Goal: Information Seeking & Learning: Check status

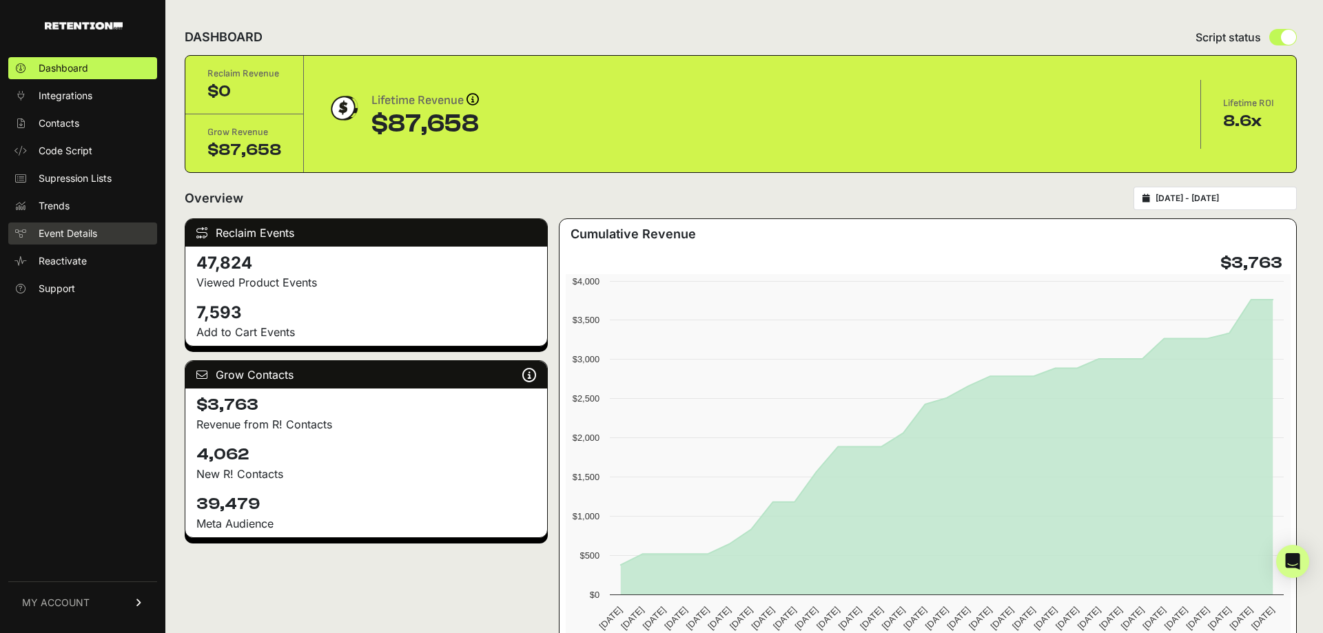
click at [93, 243] on link "Event Details" at bounding box center [82, 234] width 149 height 22
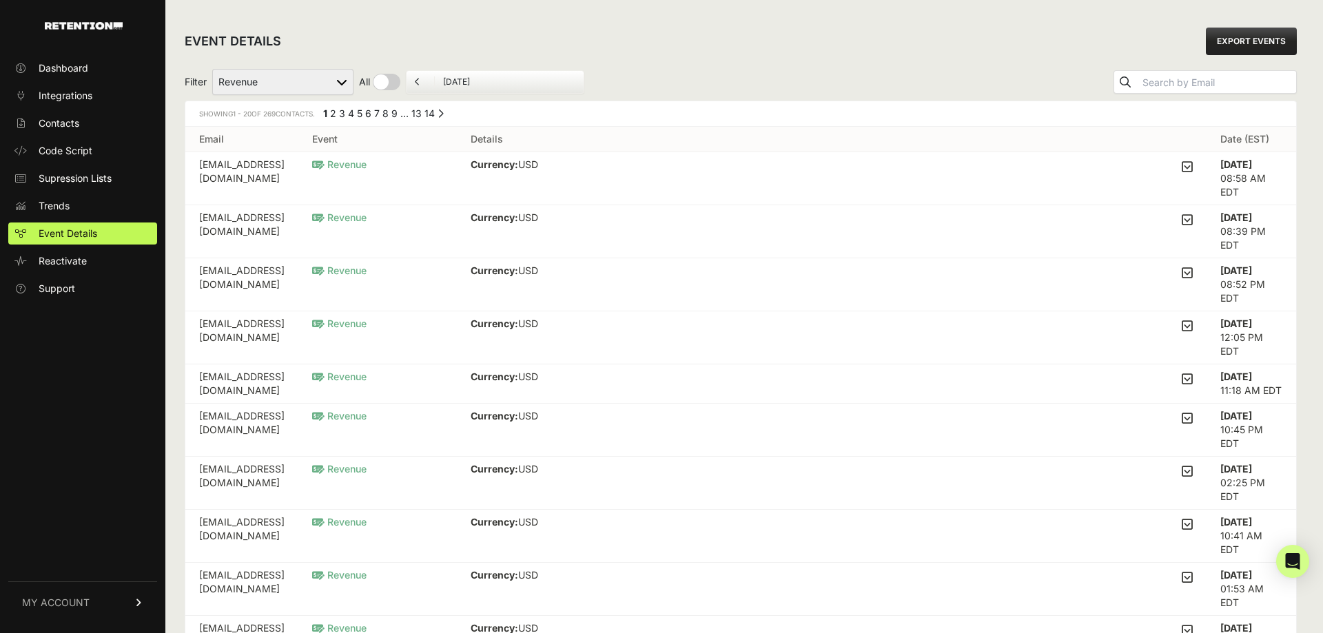
select select "Viewed Product Reclaim"
click option "Viewed Product Reclaim" at bounding box center [0, 0] width 0 height 0
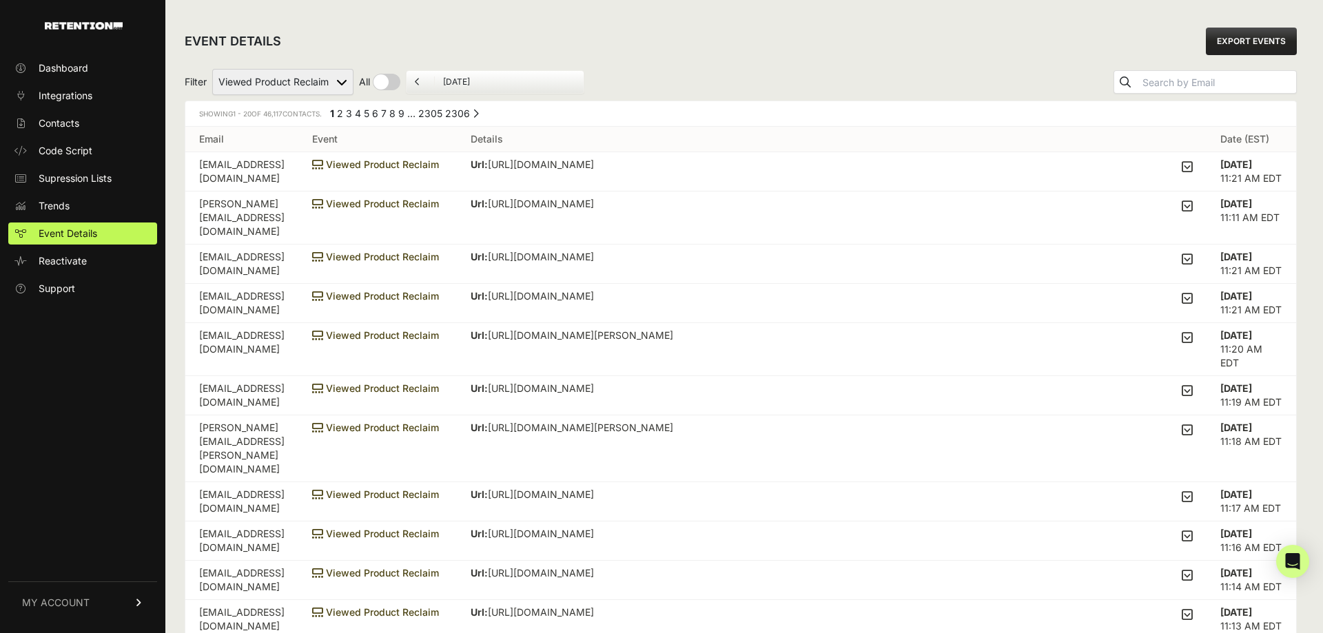
click at [1189, 208] on icon at bounding box center [1187, 206] width 11 height 12
click at [0, 0] on input "checkbox" at bounding box center [0, 0] width 0 height 0
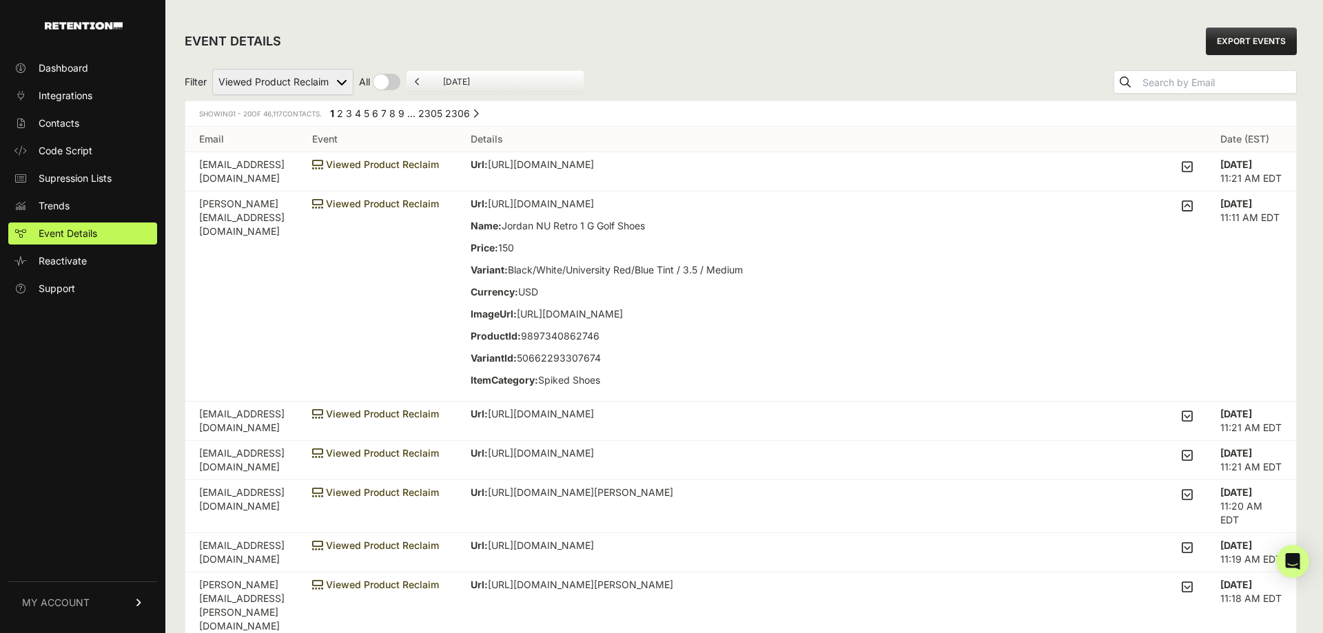
scroll to position [141, 0]
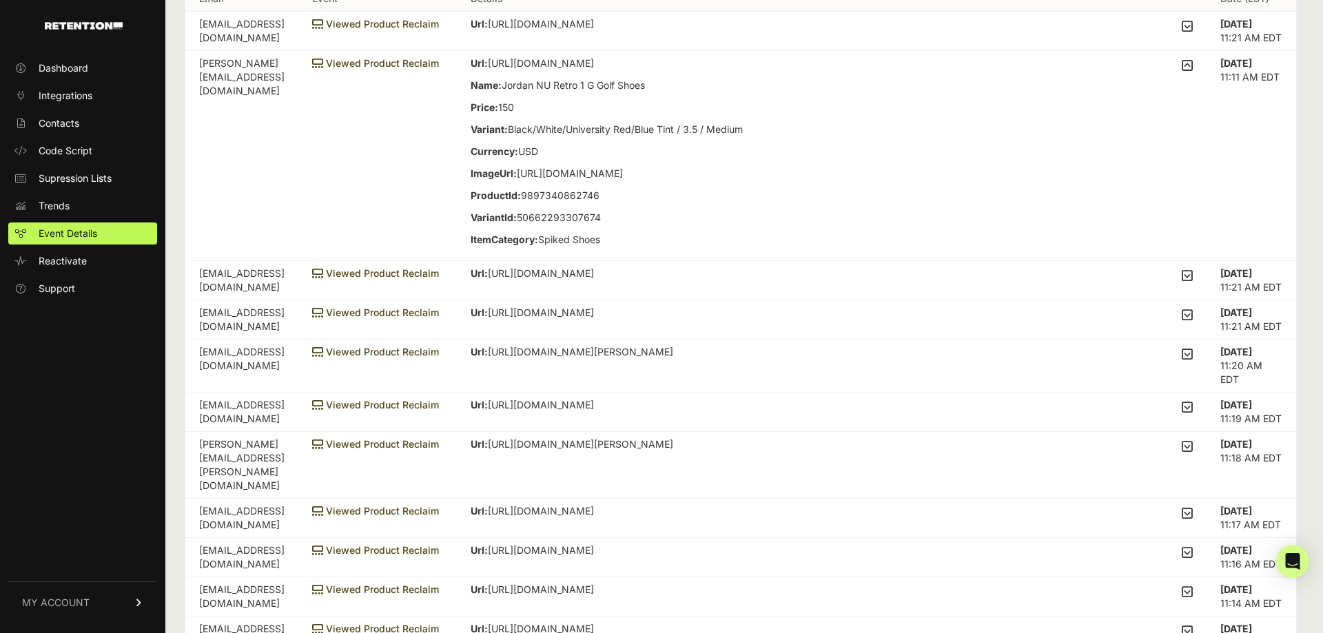
click at [234, 59] on td "[PERSON_NAME][EMAIL_ADDRESS][DOMAIN_NAME]" at bounding box center [241, 156] width 113 height 210
click at [234, 59] on td "steve@budgetgolf.com" at bounding box center [241, 156] width 113 height 210
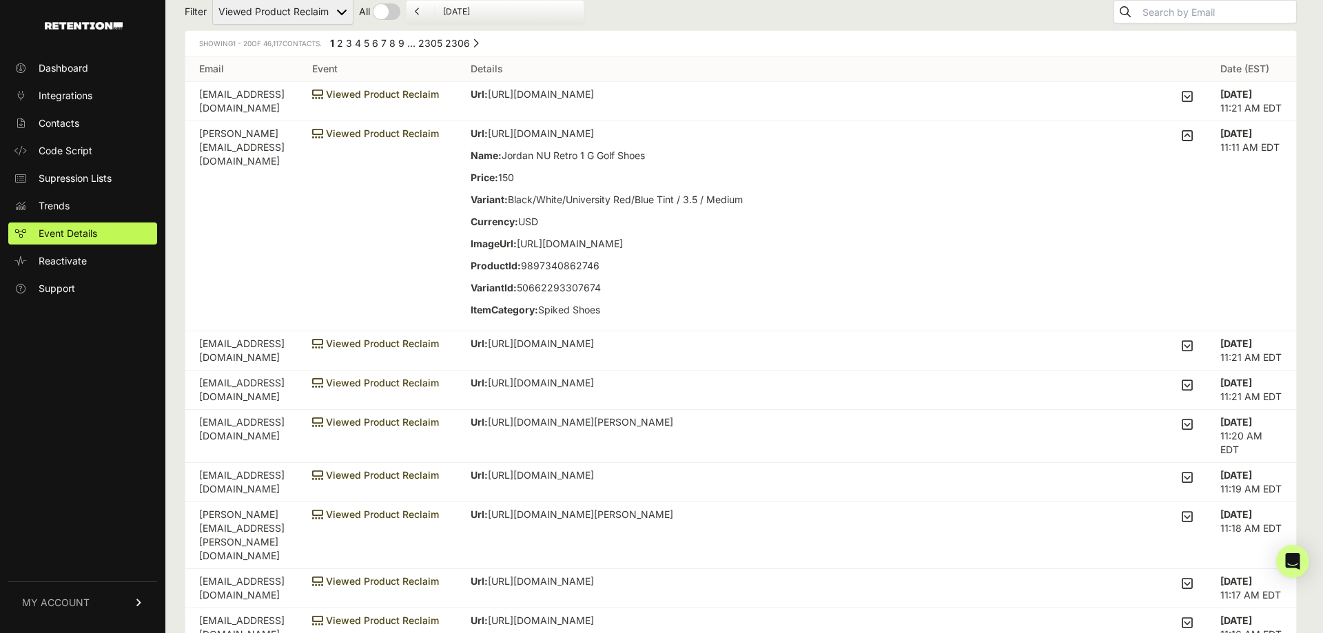
scroll to position [0, 0]
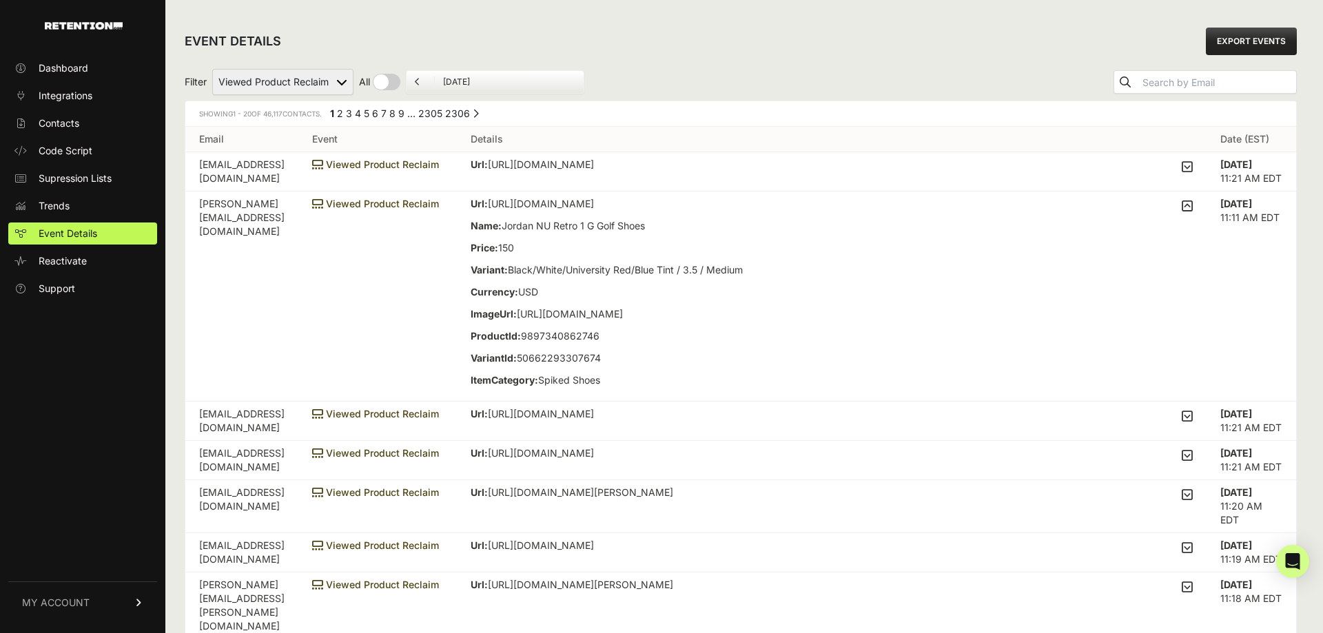
click at [1168, 88] on input "text" at bounding box center [1218, 82] width 156 height 19
paste input "steve@budgetgolf.com"
type input "steve@budgetgolf.com"
click at [1114, 71] on button "submit" at bounding box center [1125, 82] width 22 height 22
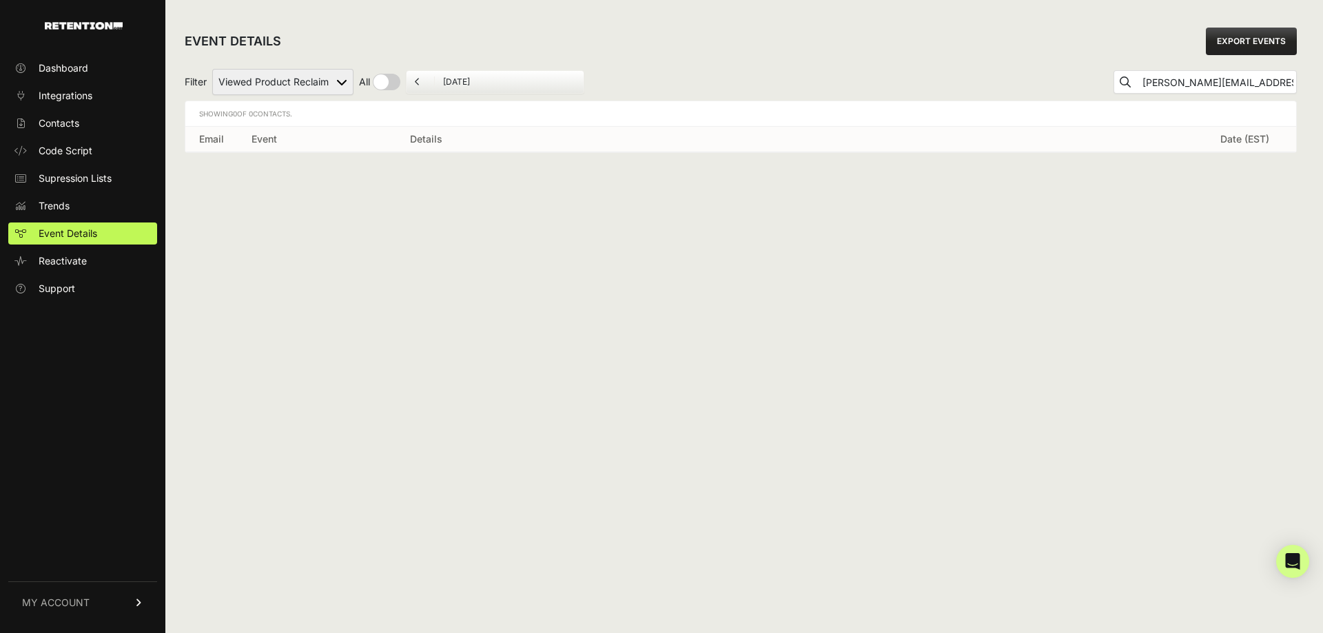
click at [1180, 81] on input "[PERSON_NAME][EMAIL_ADDRESS][DOMAIN_NAME]" at bounding box center [1218, 82] width 156 height 19
click at [1180, 81] on input "steve@budgetgolf.com" at bounding box center [1218, 82] width 156 height 19
click at [1177, 85] on input "[PERSON_NAME][EMAIL_ADDRESS][DOMAIN_NAME]" at bounding box center [1218, 82] width 156 height 19
drag, startPoint x: 1174, startPoint y: 85, endPoint x: 1365, endPoint y: 100, distance: 191.4
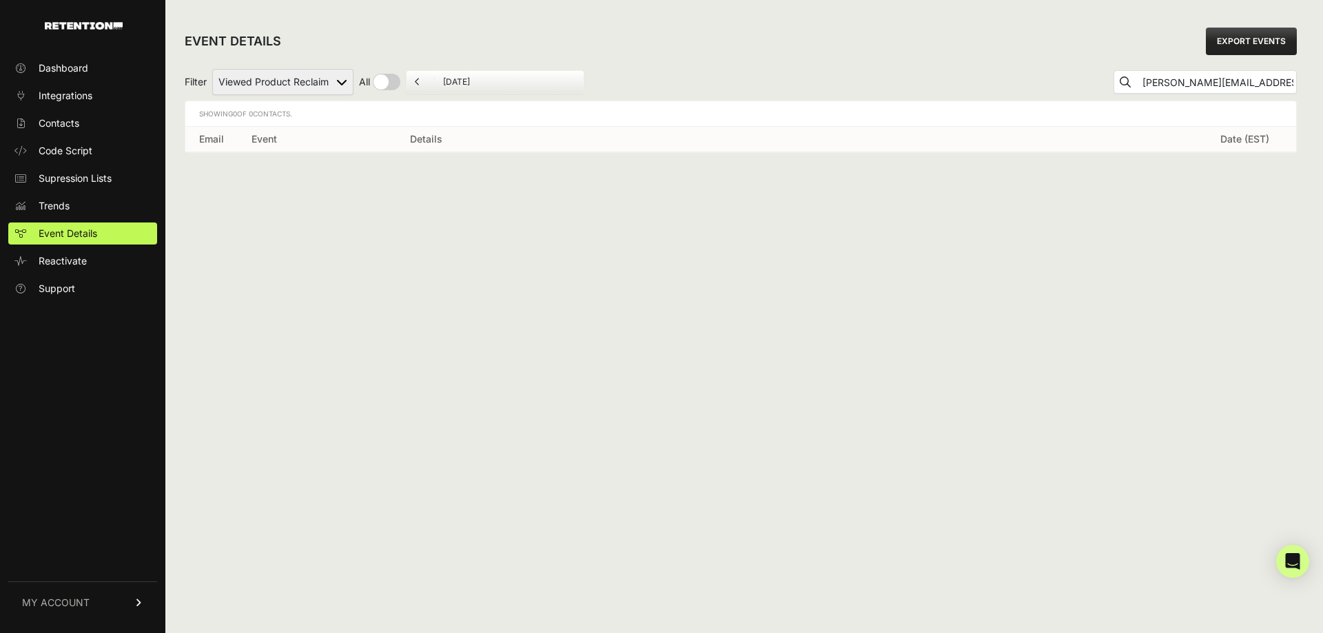
click at [1296, 92] on input "steve@budgetgolf.com" at bounding box center [1218, 82] width 156 height 19
type input "steve"
click at [1114, 71] on button "submit" at bounding box center [1125, 82] width 22 height 22
click at [1174, 81] on input "steve" at bounding box center [1218, 82] width 156 height 19
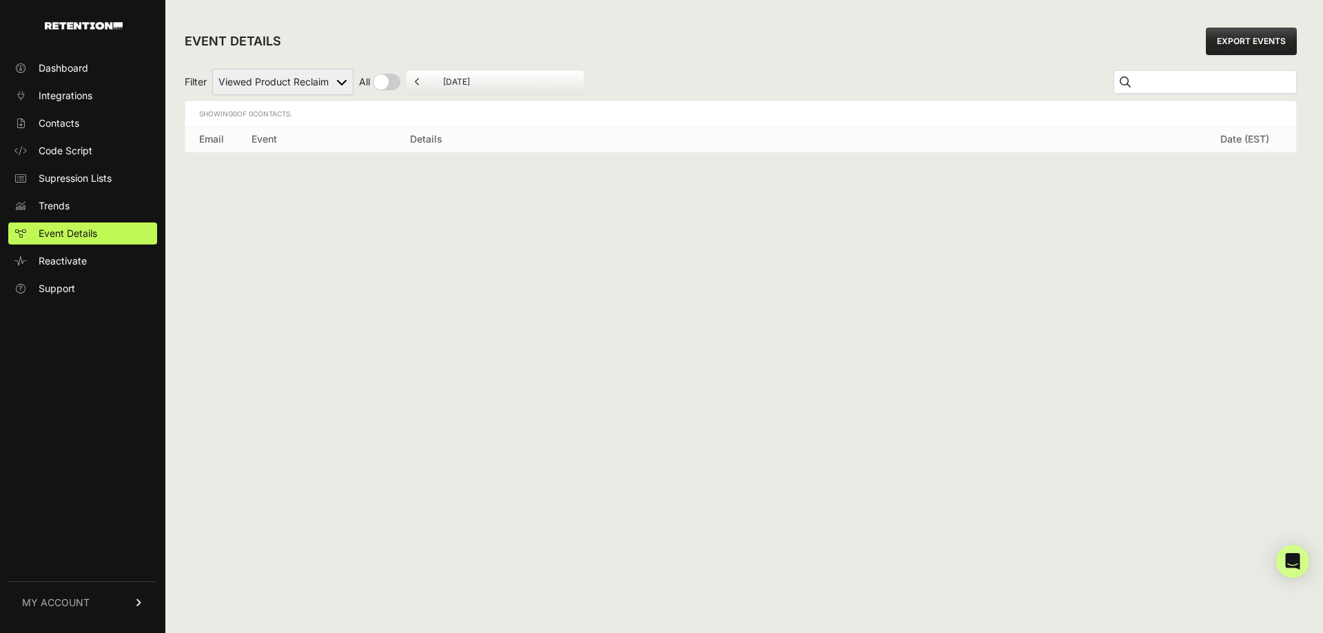
click at [1114, 71] on button "submit" at bounding box center [1125, 82] width 22 height 22
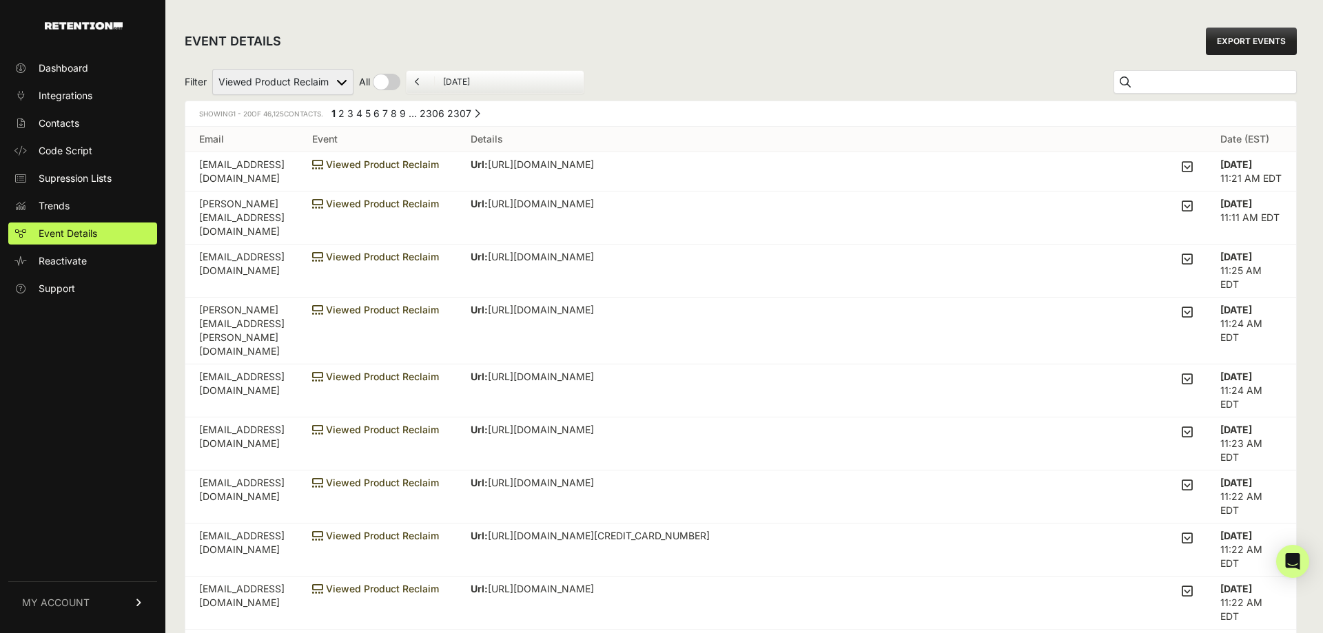
click at [280, 204] on td "[PERSON_NAME][EMAIL_ADDRESS][DOMAIN_NAME]" at bounding box center [241, 218] width 113 height 53
click at [1187, 208] on icon at bounding box center [1187, 206] width 11 height 12
click at [0, 0] on input "checkbox" at bounding box center [0, 0] width 0 height 0
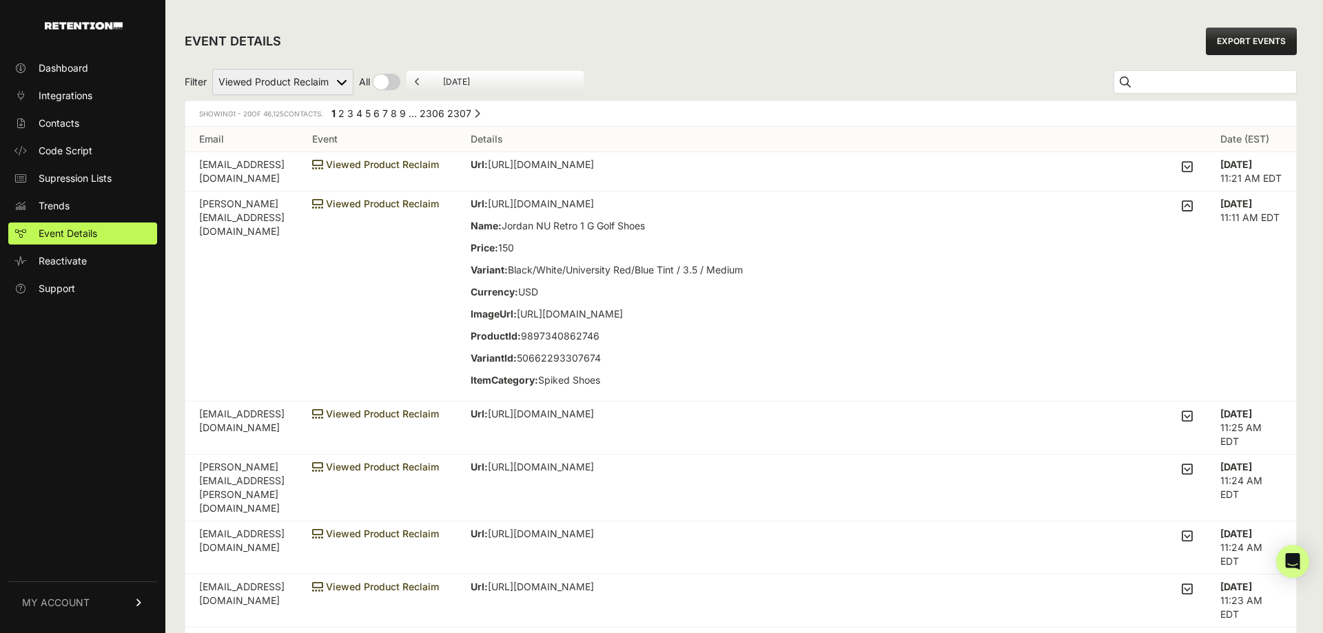
click at [1195, 71] on form at bounding box center [1205, 82] width 182 height 22
click at [1195, 84] on input "text" at bounding box center [1218, 82] width 156 height 19
type input "gmail"
click at [1114, 71] on button "submit" at bounding box center [1125, 82] width 22 height 22
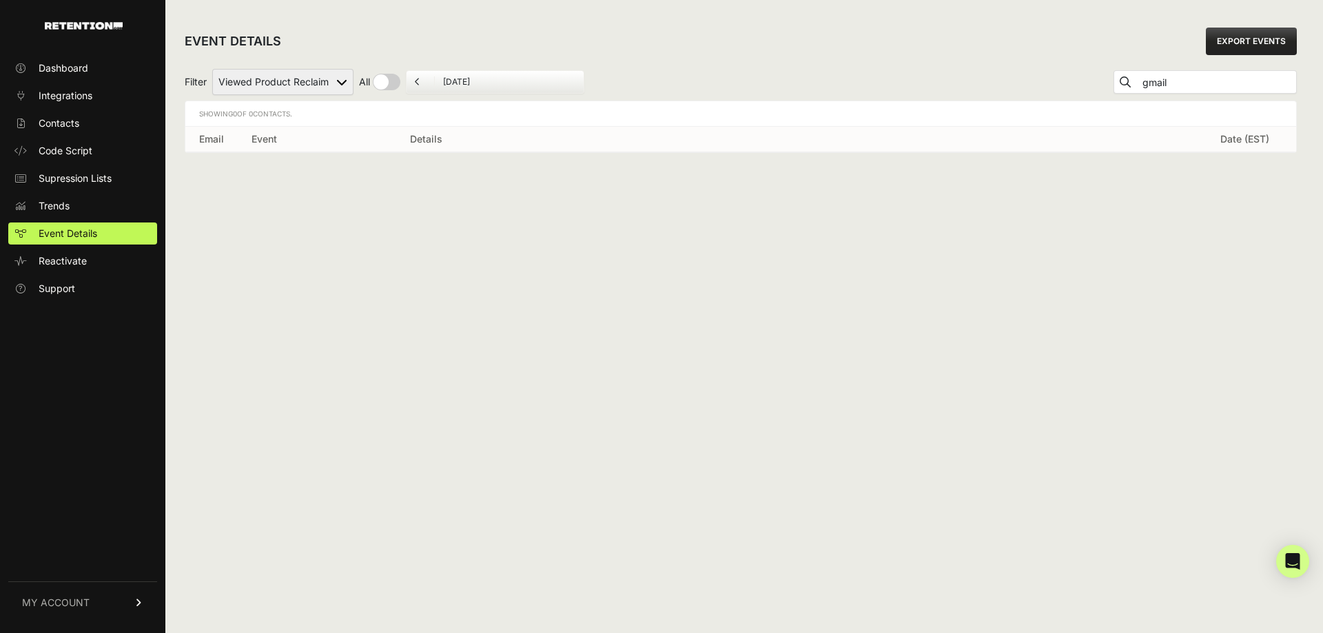
click at [1220, 80] on input "gmail" at bounding box center [1218, 82] width 156 height 19
click at [1099, 198] on div "EVENT DETAILS EXPORT EVENTS Filter Added to Cart Reclaim Checkout Started Recla…" at bounding box center [740, 316] width 1151 height 633
click at [1167, 88] on input "text" at bounding box center [1218, 82] width 156 height 19
click at [1114, 71] on button "submit" at bounding box center [1125, 82] width 22 height 22
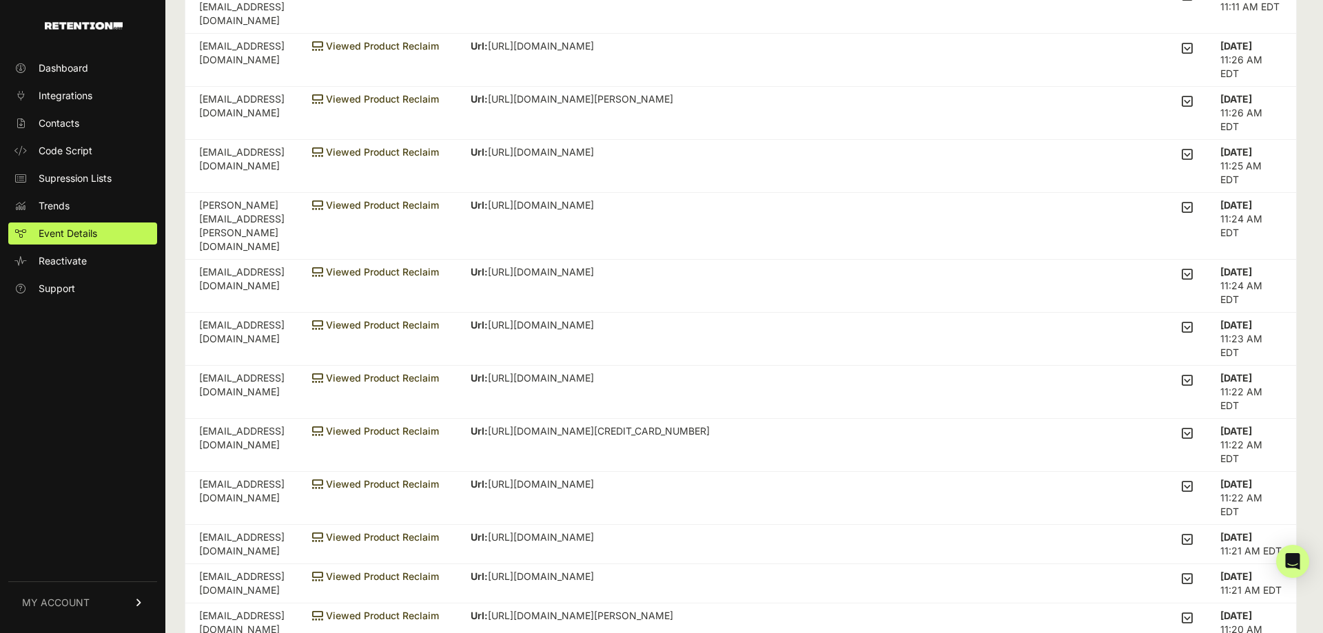
scroll to position [366, 0]
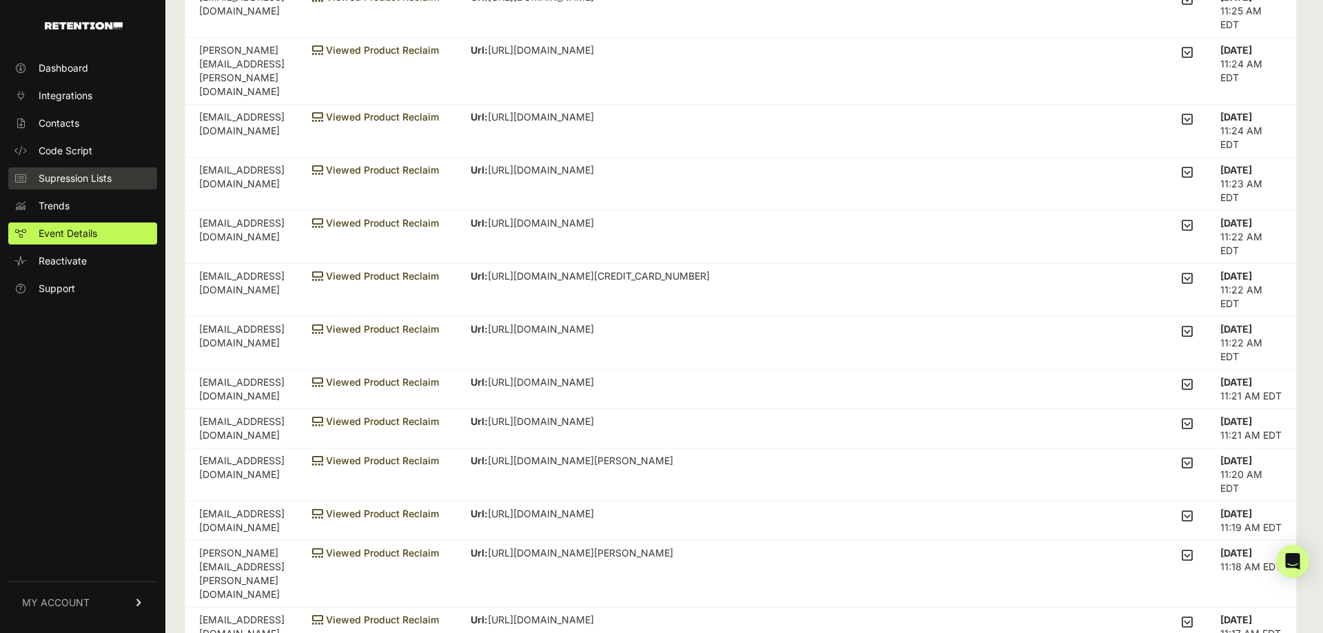
click at [41, 181] on span "Supression Lists" at bounding box center [75, 179] width 73 height 14
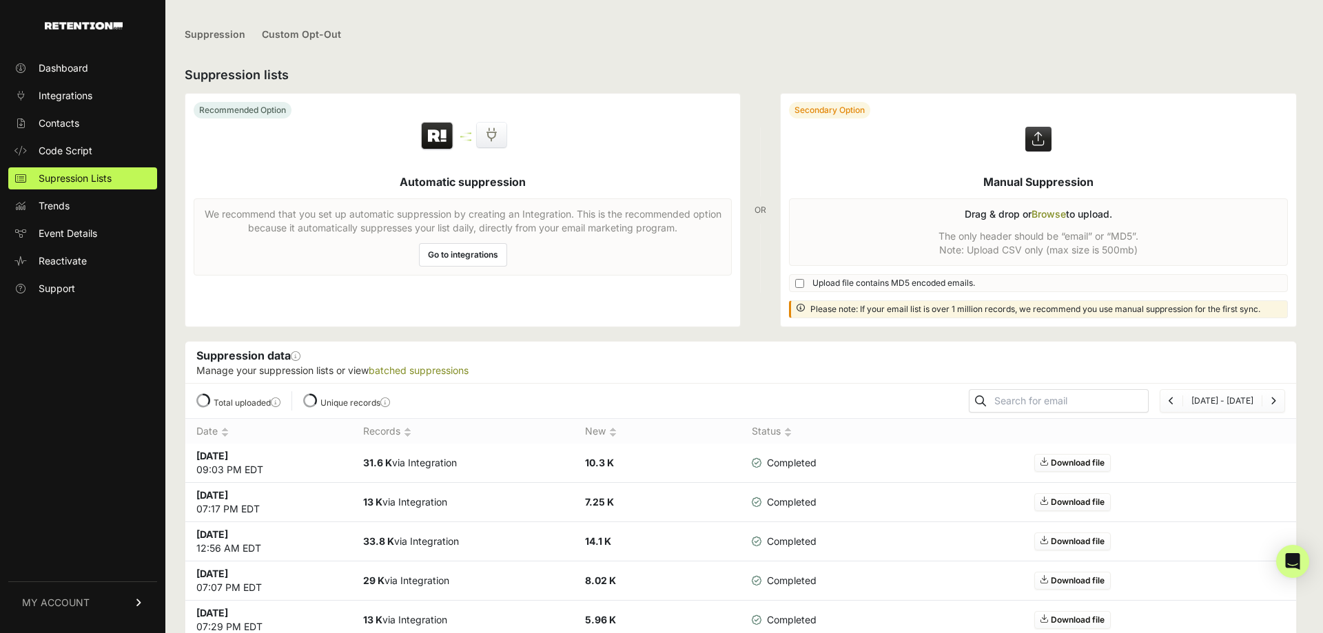
click at [1034, 394] on input "text" at bounding box center [1070, 400] width 156 height 19
paste input "[PERSON_NAME][EMAIL_ADDRESS][DOMAIN_NAME]"
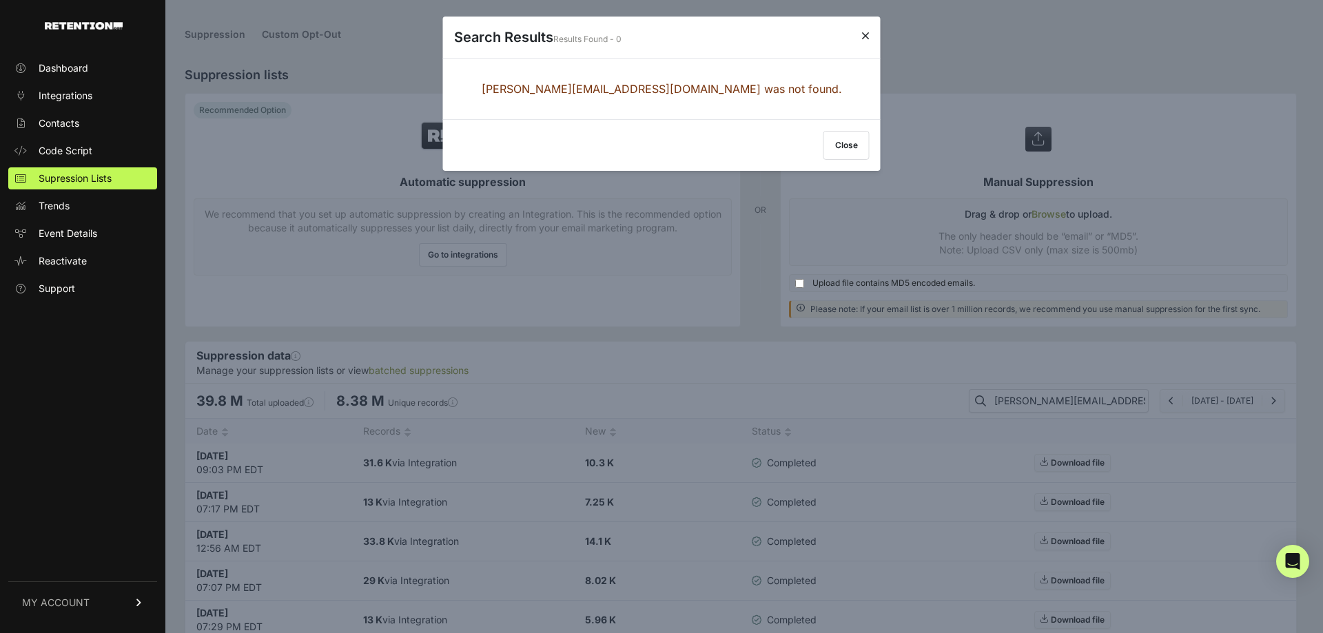
click at [856, 143] on button "Close" at bounding box center [846, 145] width 46 height 29
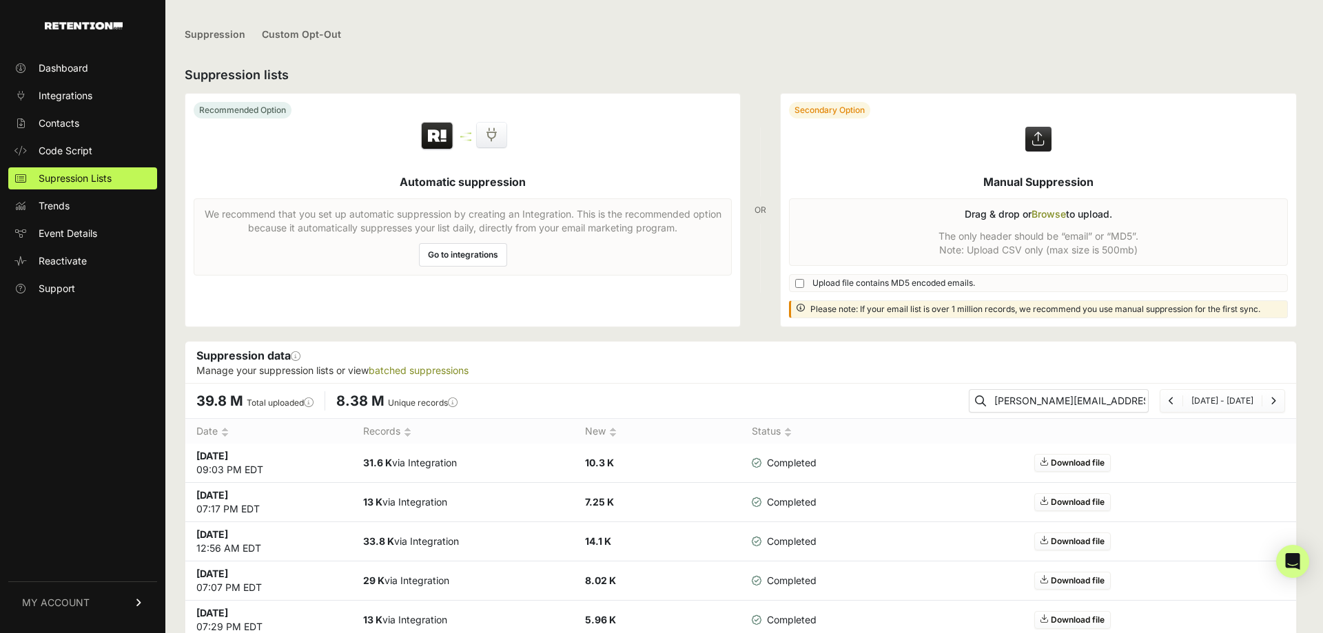
click at [1147, 398] on input "[PERSON_NAME][EMAIL_ADDRESS][DOMAIN_NAME]" at bounding box center [1070, 400] width 156 height 19
type input "[PERSON_NAME][EMAIL_ADDRESS][DOMAIN_NAME]"
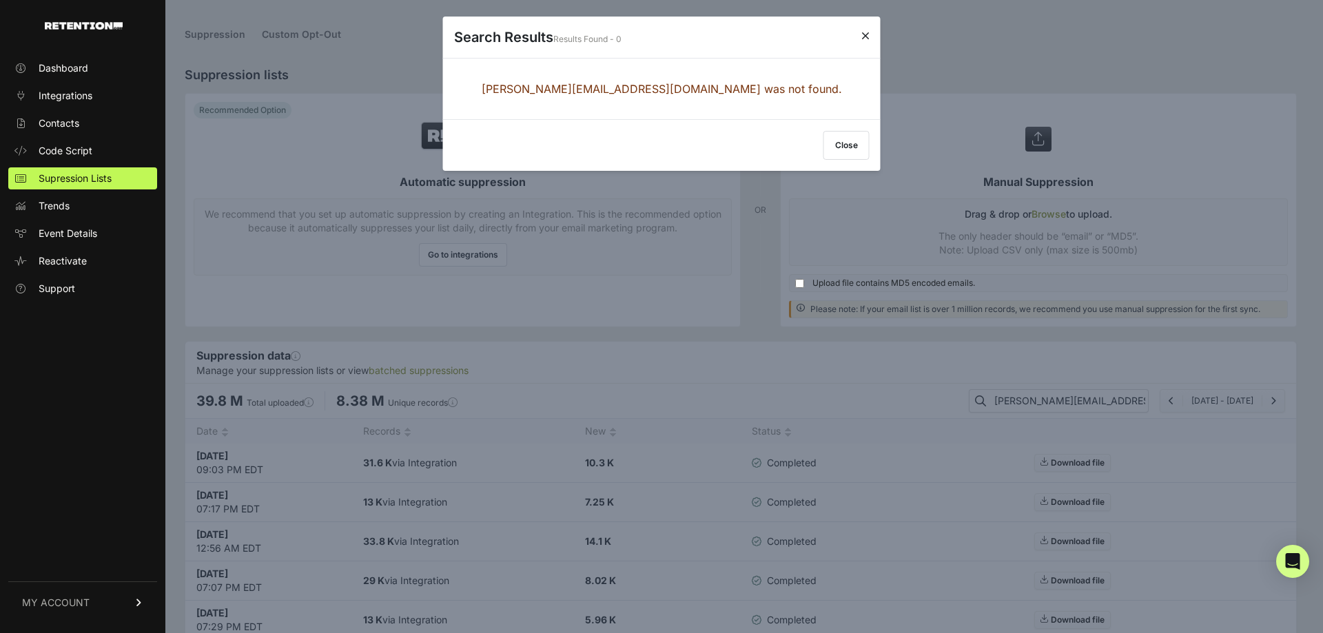
click at [835, 136] on button "Close" at bounding box center [846, 145] width 46 height 29
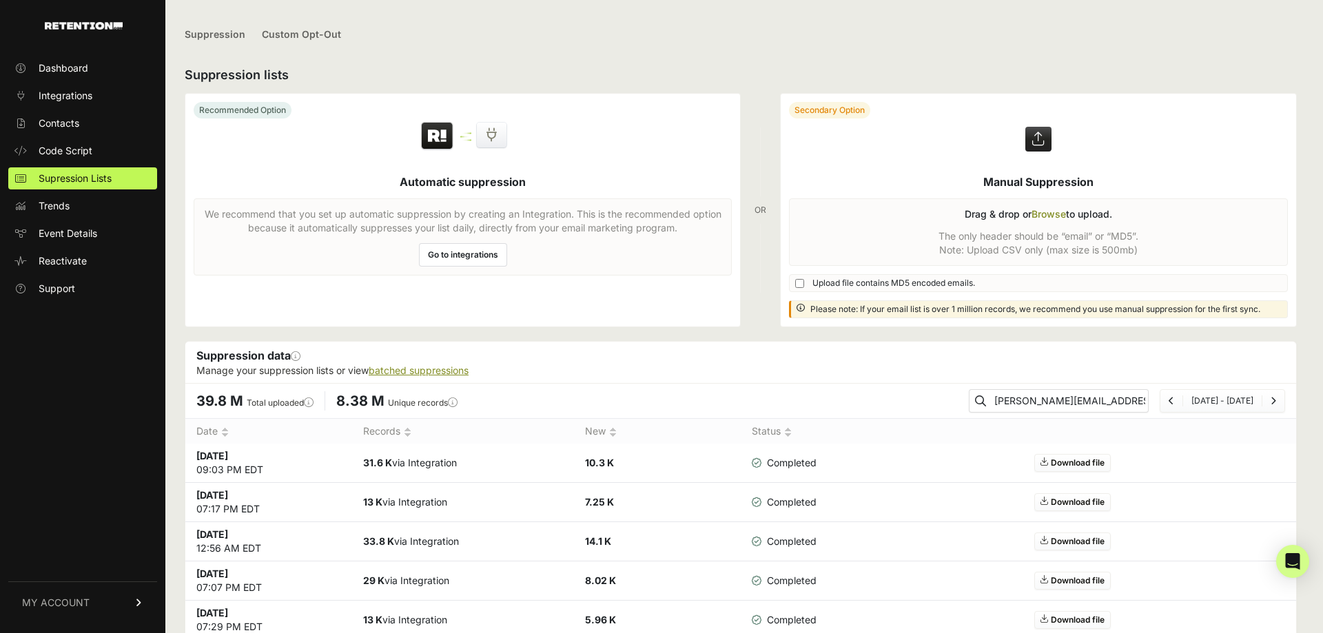
click at [437, 374] on link "batched suppressions" at bounding box center [419, 371] width 100 height 12
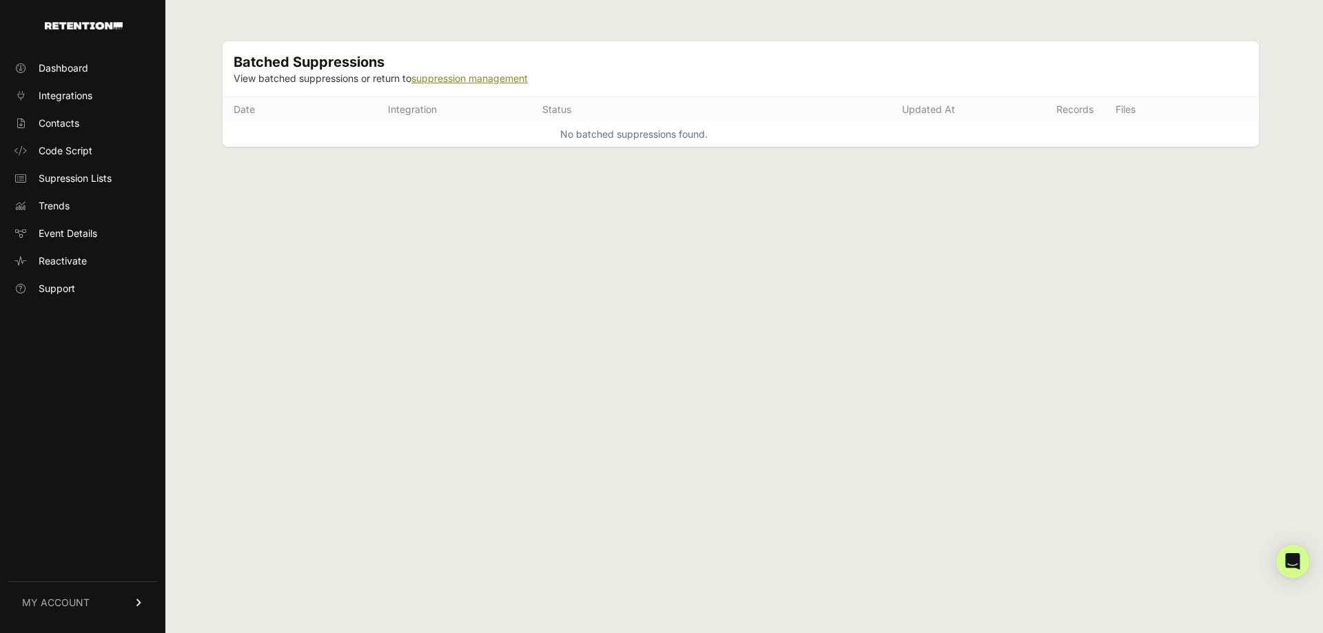
click at [484, 83] on link "suppression management" at bounding box center [469, 78] width 116 height 12
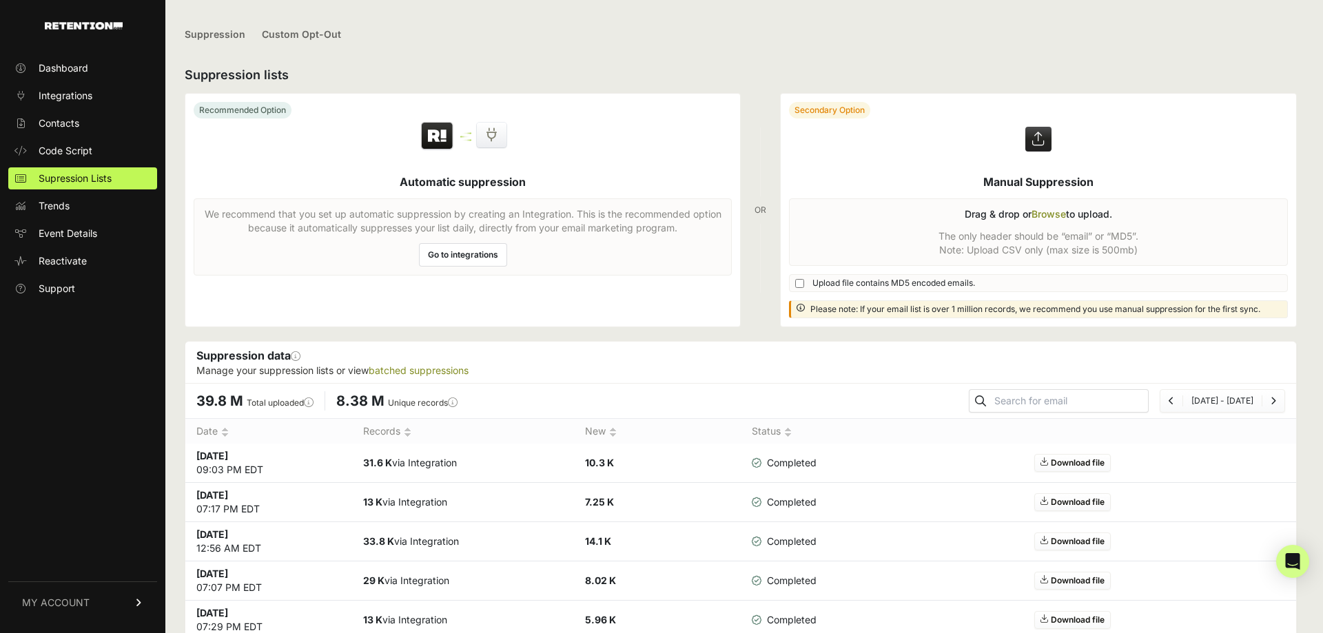
click at [1143, 397] on input "text" at bounding box center [1070, 400] width 156 height 19
type input "ljackson"
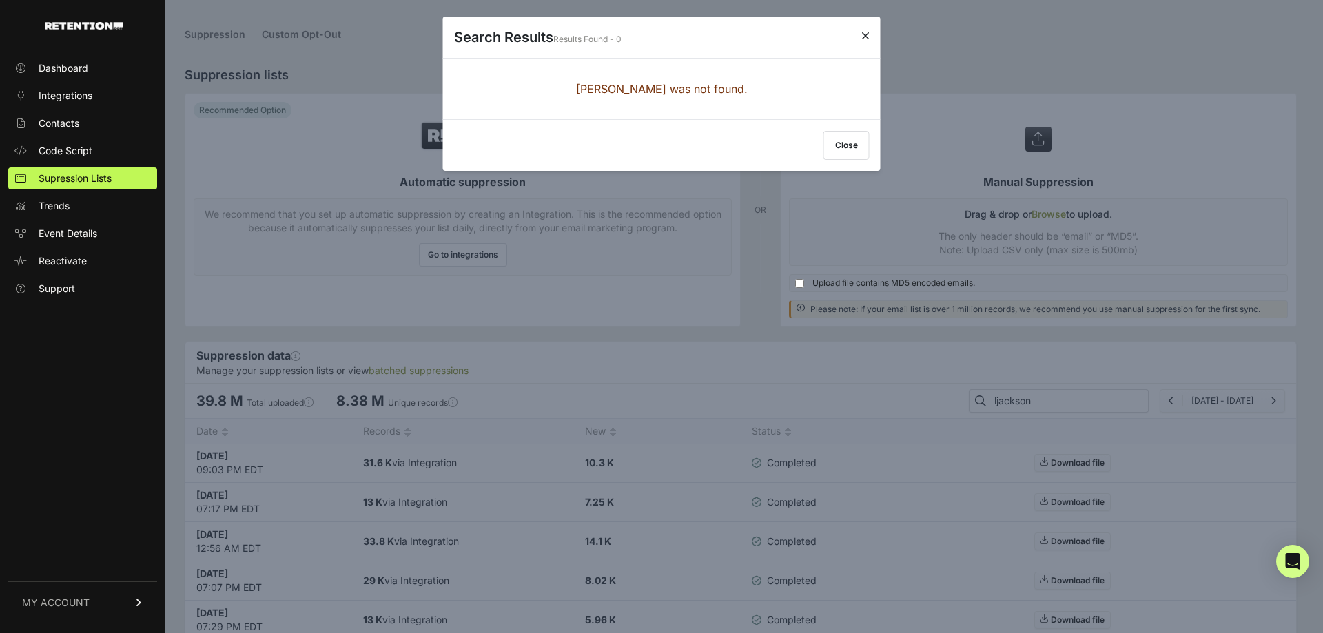
click at [843, 145] on button "Close" at bounding box center [846, 145] width 46 height 29
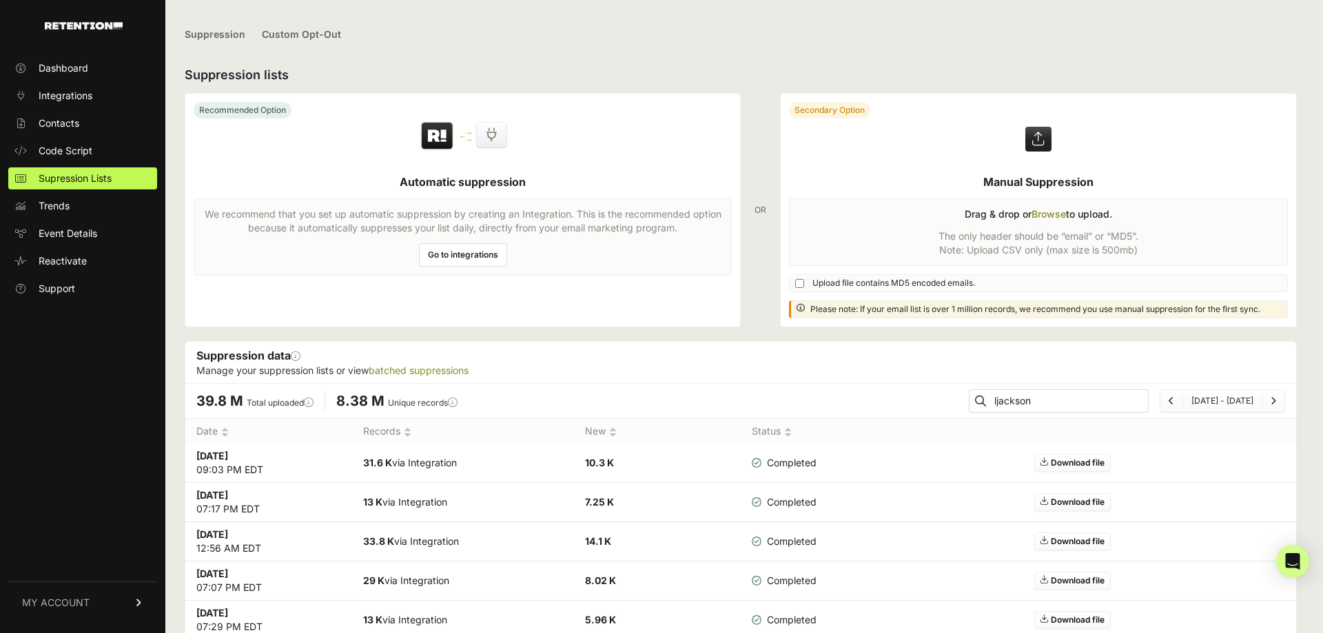
click at [1072, 395] on input "ljackson" at bounding box center [1070, 400] width 156 height 19
click at [1200, 405] on li "Jul 13 - Aug 12" at bounding box center [1222, 401] width 79 height 11
click at [1225, 405] on li "Jul 13 - Aug 12" at bounding box center [1222, 401] width 79 height 11
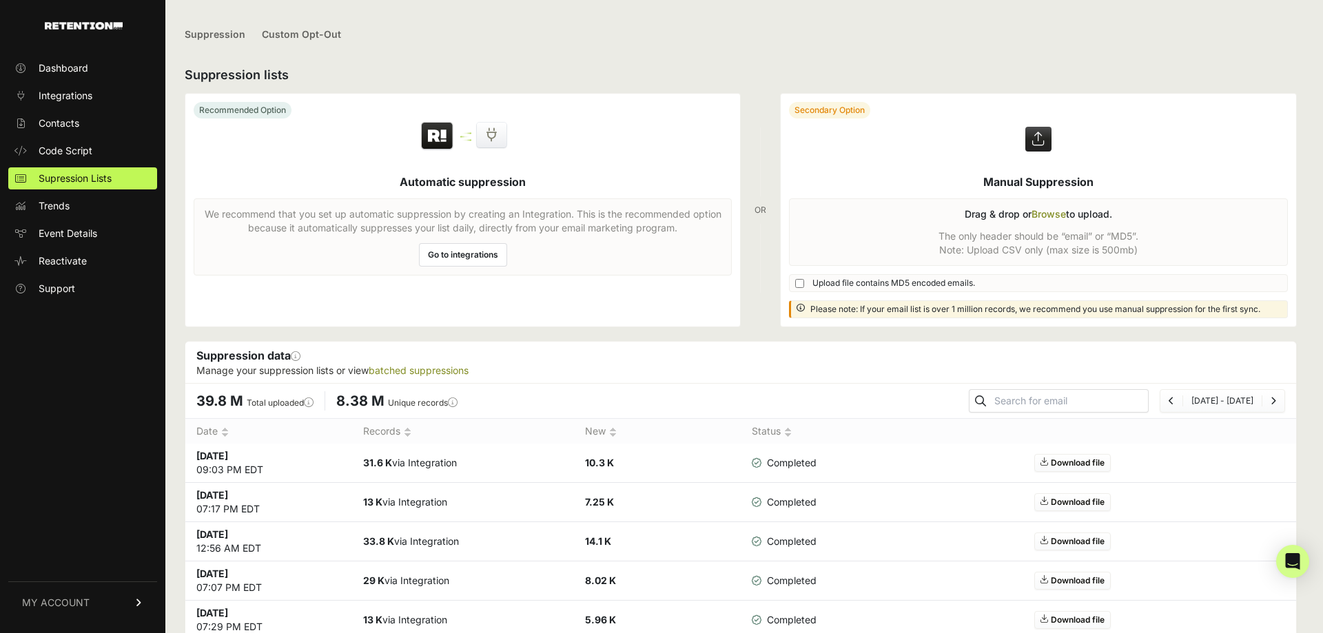
click at [1273, 405] on icon "Next" at bounding box center [1274, 401] width 6 height 8
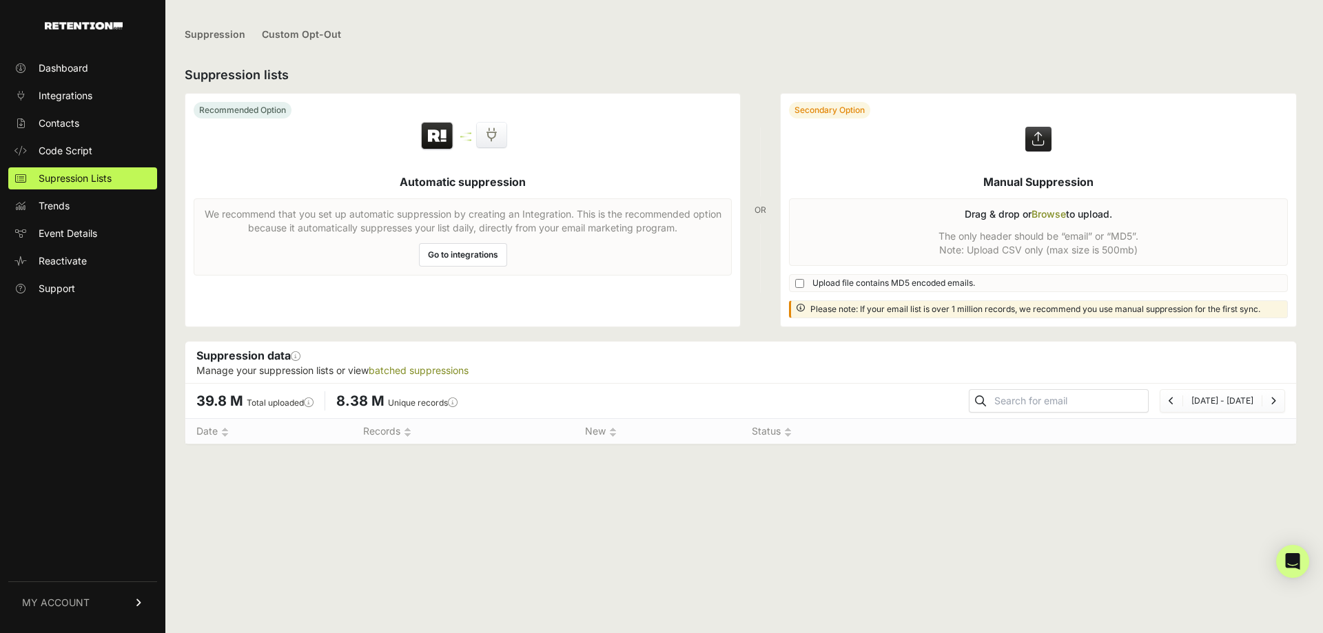
click at [1273, 405] on icon "Next" at bounding box center [1274, 401] width 6 height 8
click at [274, 405] on label "Total uploaded This number reflects the total number of emails uploaded to supp…" at bounding box center [280, 403] width 67 height 10
click at [214, 396] on span "39.8 M" at bounding box center [219, 401] width 47 height 17
click at [58, 128] on span "Contacts" at bounding box center [59, 123] width 41 height 14
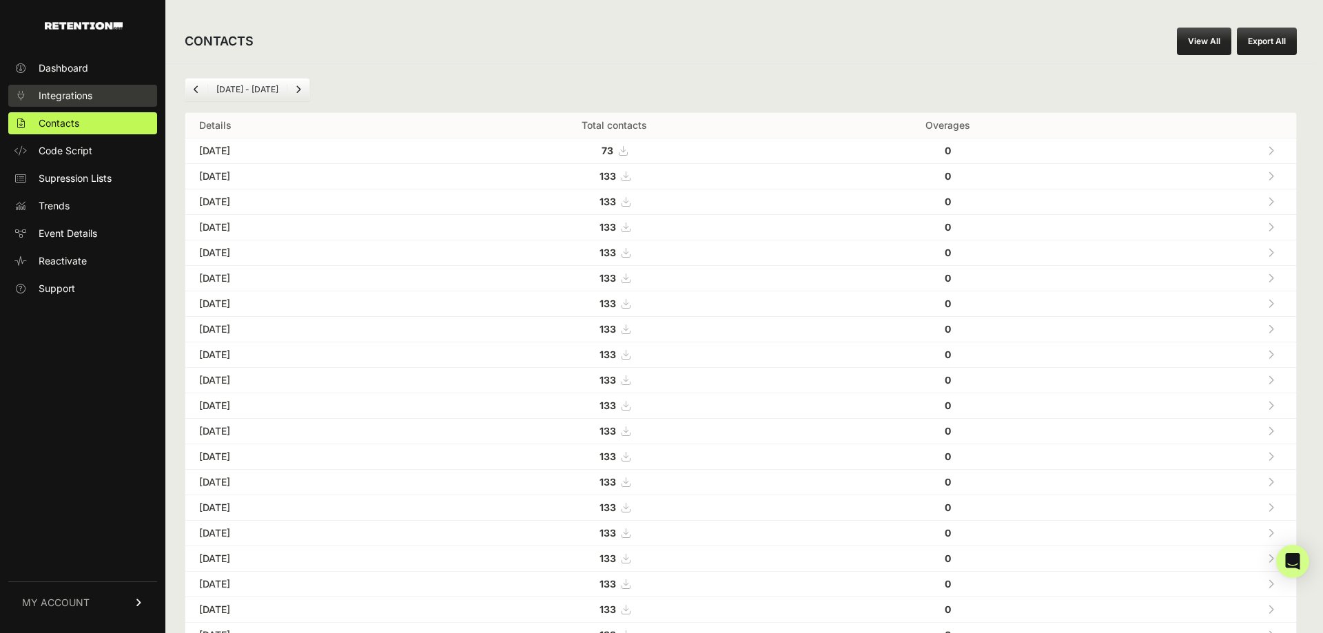
click at [70, 94] on span "Integrations" at bounding box center [66, 96] width 54 height 14
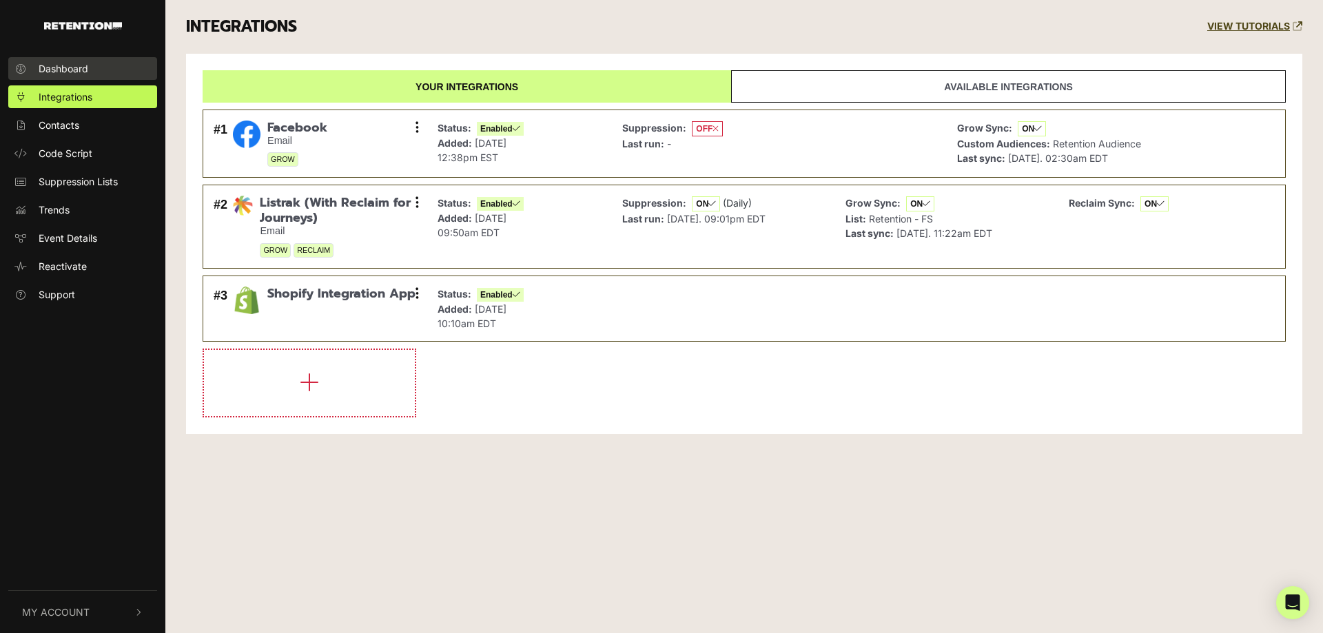
click at [70, 75] on span "Dashboard" at bounding box center [64, 68] width 50 height 14
